Goal: Find specific page/section: Find specific page/section

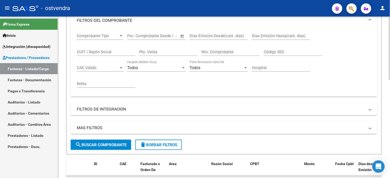
scroll to position [115, 0]
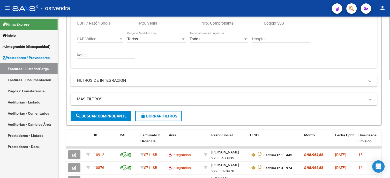
click at [114, 117] on span "search Buscar Comprobante" at bounding box center [100, 116] width 51 height 5
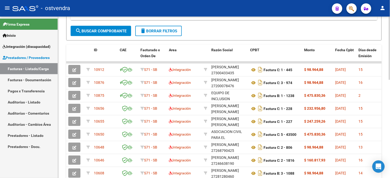
scroll to position [202, 0]
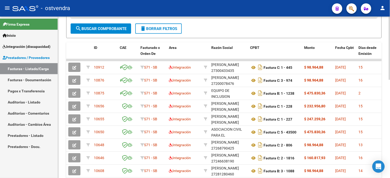
click at [390, 127] on html "menu - ostvendra person Firma Express Inicio Instructivos Contacto OS Integraci…" at bounding box center [195, 89] width 390 height 178
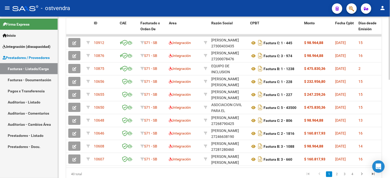
scroll to position [231, 0]
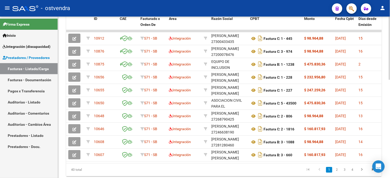
click at [390, 122] on html "menu - ostvendra person Firma Express Inicio Instructivos Contacto OS Integraci…" at bounding box center [195, 89] width 390 height 178
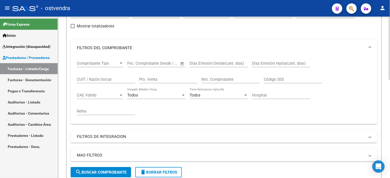
scroll to position [1, 0]
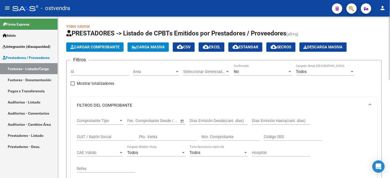
click at [231, 103] on mat-panel-title "FILTROS DEL COMPROBANTE" at bounding box center [221, 106] width 288 height 6
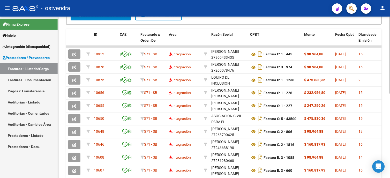
scroll to position [172, 0]
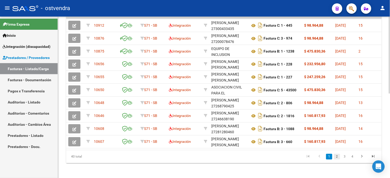
click at [340, 159] on link "2" at bounding box center [337, 157] width 6 height 6
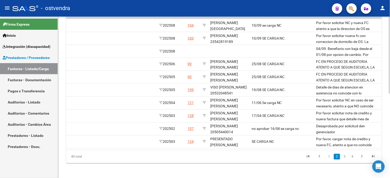
scroll to position [0, 719]
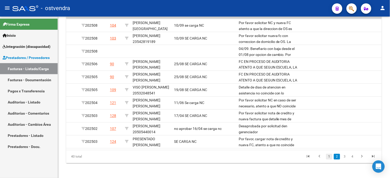
click at [330, 160] on link "1" at bounding box center [329, 157] width 6 height 6
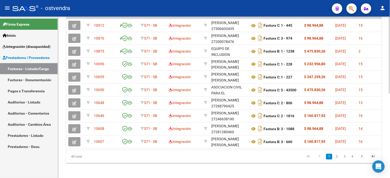
scroll to position [57, 0]
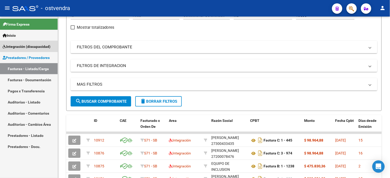
click at [38, 46] on span "Integración (discapacidad)" at bounding box center [27, 47] width 48 height 6
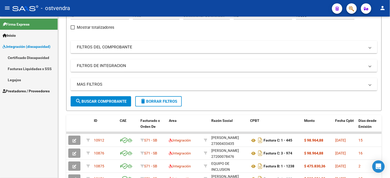
click at [38, 74] on link "Legajos" at bounding box center [29, 79] width 58 height 11
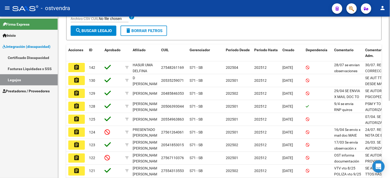
scroll to position [129, 0]
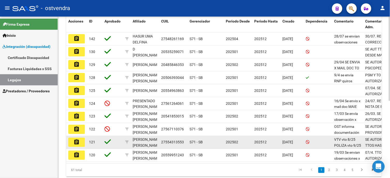
click at [73, 141] on button "assignment" at bounding box center [76, 142] width 17 height 9
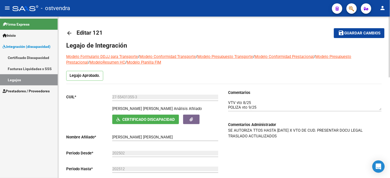
click at [165, 122] on span "Certificado Discapacidad" at bounding box center [148, 119] width 53 height 5
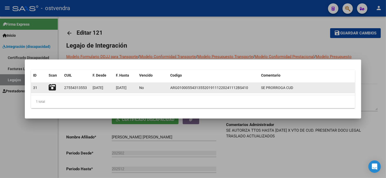
click at [54, 88] on icon at bounding box center [52, 87] width 7 height 7
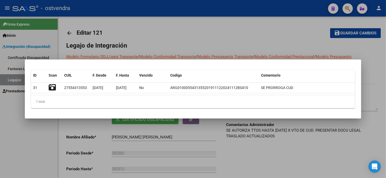
click at [188, 31] on div at bounding box center [193, 89] width 386 height 178
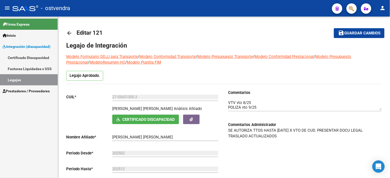
click at [21, 79] on link "Legajos" at bounding box center [29, 79] width 58 height 11
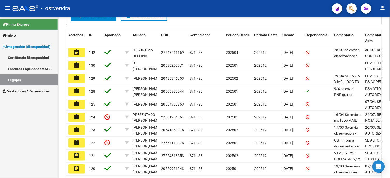
scroll to position [144, 0]
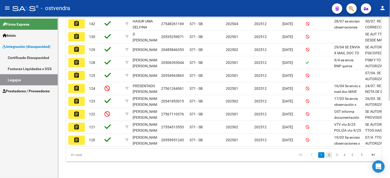
click at [331, 158] on link "2" at bounding box center [329, 156] width 6 height 6
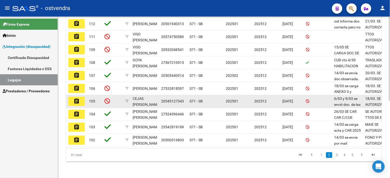
click at [83, 103] on button "assignment" at bounding box center [76, 101] width 17 height 9
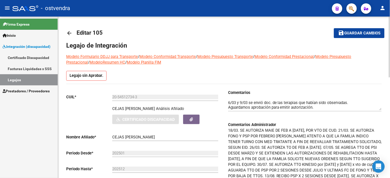
scroll to position [57, 0]
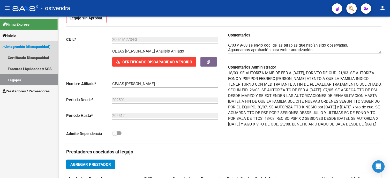
click at [39, 80] on link "Legajos" at bounding box center [29, 79] width 58 height 11
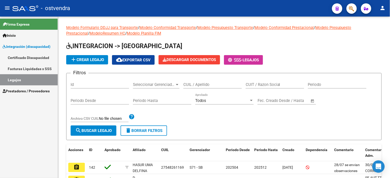
click at [46, 91] on span "Prestadores / Proveedores" at bounding box center [26, 91] width 47 height 6
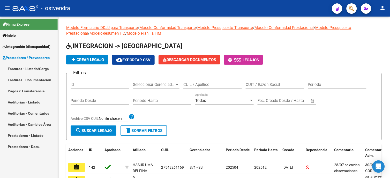
click at [38, 68] on link "Facturas - Listado/Carga" at bounding box center [29, 68] width 58 height 11
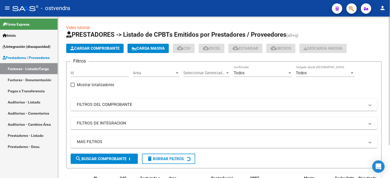
click at [115, 109] on mat-expansion-panel-header "FILTROS DEL COMPROBANTE" at bounding box center [224, 104] width 307 height 12
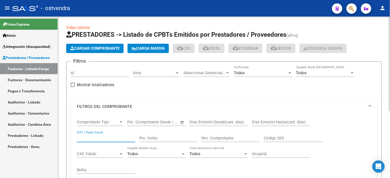
click at [112, 136] on input "CUIT / Razón Social" at bounding box center [106, 138] width 59 height 5
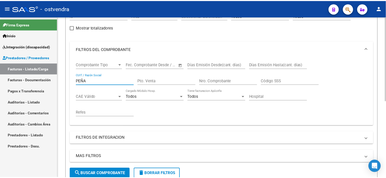
scroll to position [115, 0]
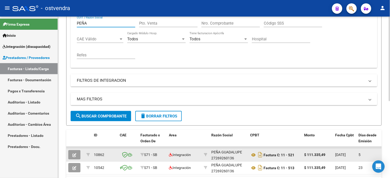
type input "PEÑA"
click at [75, 156] on icon "button" at bounding box center [74, 156] width 4 height 4
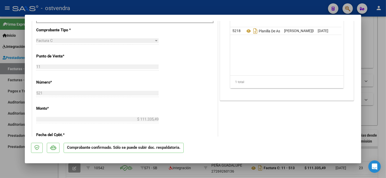
scroll to position [259, 0]
